Goal: Navigation & Orientation: Find specific page/section

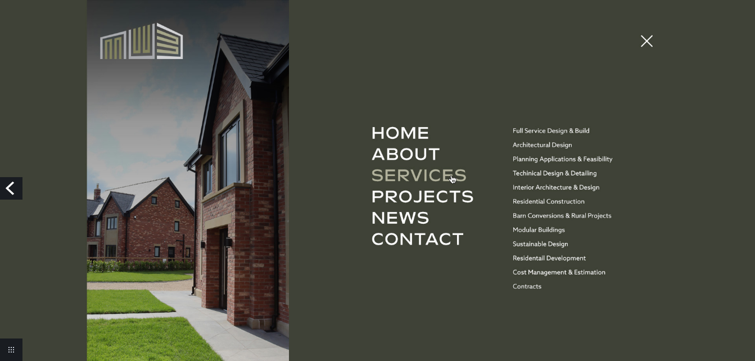
click at [22, 190] on link "Previous" at bounding box center [11, 188] width 22 height 22
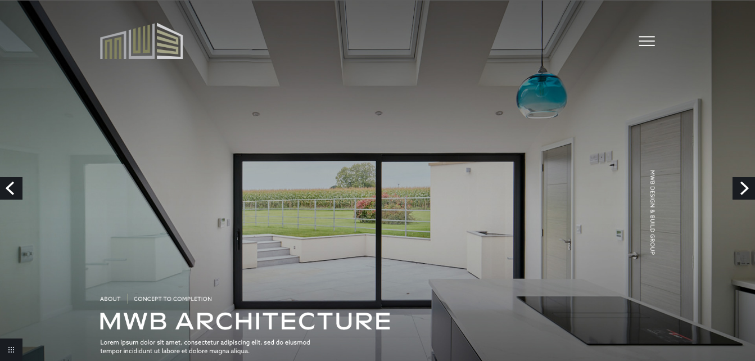
scroll to position [56, 0]
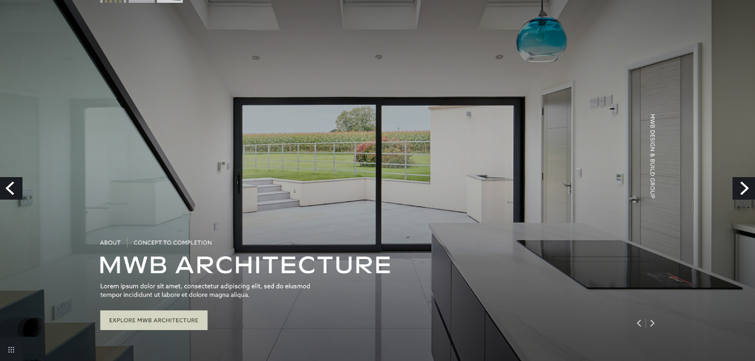
click at [17, 187] on link "Previous" at bounding box center [11, 188] width 22 height 22
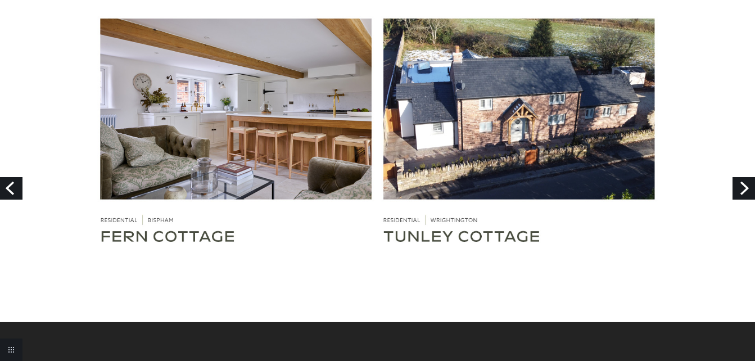
scroll to position [2644, 0]
